Goal: Information Seeking & Learning: Learn about a topic

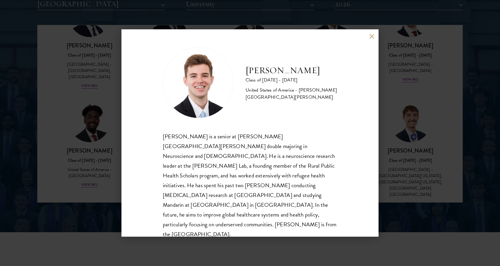
click at [415, 149] on div "Zach Valentine Class of 2025 - 2026 United States of America - Brigham Young Un…" at bounding box center [250, 133] width 500 height 266
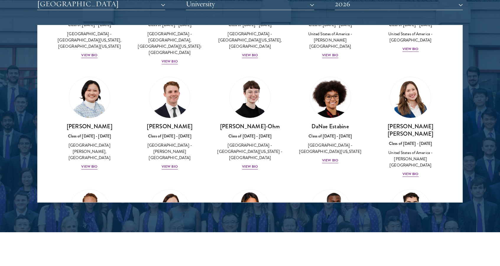
scroll to position [1070, 0]
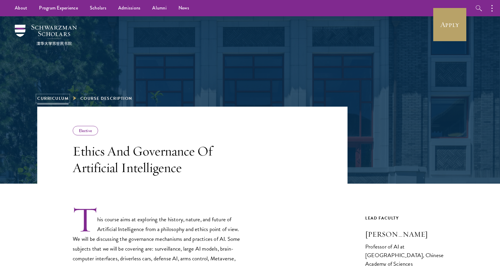
click at [65, 96] on link "Curriculum" at bounding box center [52, 98] width 31 height 6
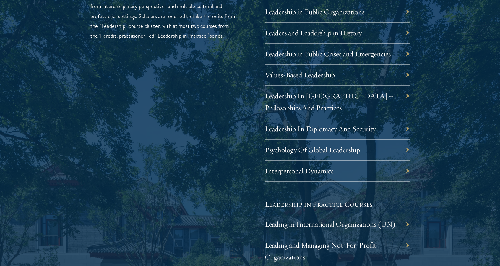
scroll to position [1062, 0]
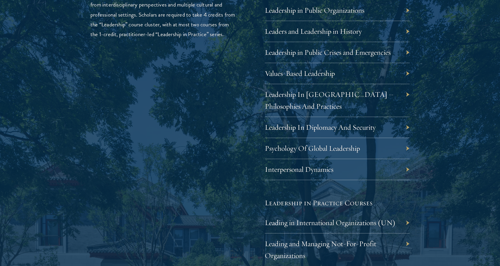
click at [425, 158] on div "01 Core Curriculum 01 Core Curriculum All Schwarzman Scholars share a core curr…" at bounding box center [250, 105] width 426 height 771
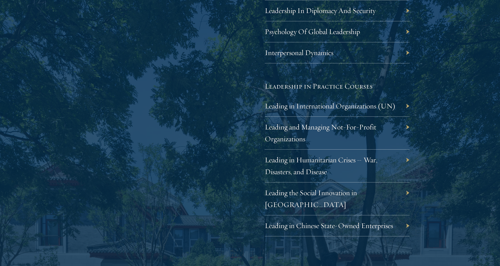
scroll to position [1191, 0]
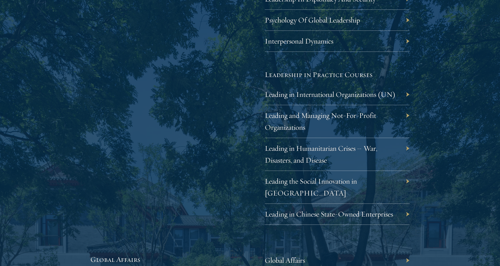
drag, startPoint x: 336, startPoint y: 178, endPoint x: 465, endPoint y: 180, distance: 129.6
click at [465, 180] on div at bounding box center [250, 218] width 500 height 1822
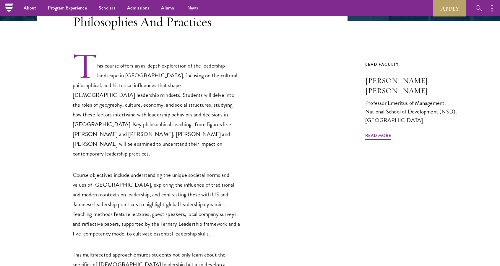
scroll to position [148, 0]
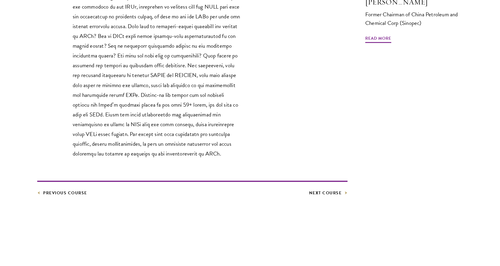
scroll to position [232, 0]
